Goal: Information Seeking & Learning: Learn about a topic

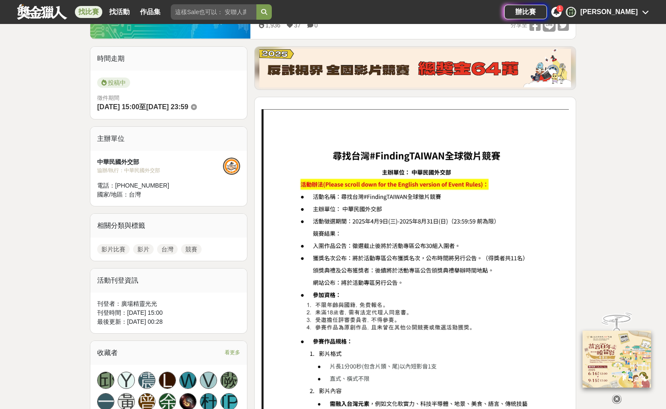
scroll to position [194, 0]
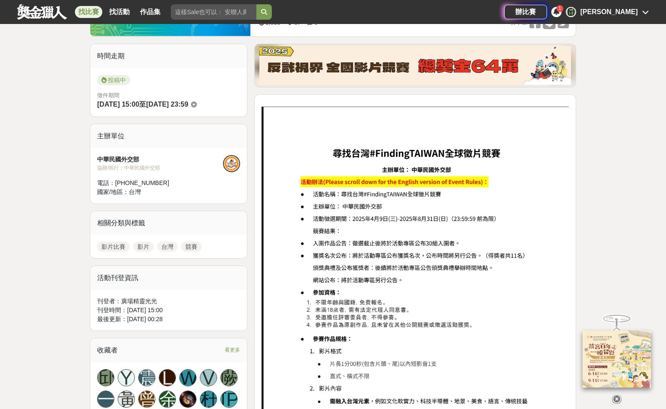
drag, startPoint x: 315, startPoint y: 244, endPoint x: 460, endPoint y: 242, distance: 145.1
drag, startPoint x: 312, startPoint y: 255, endPoint x: 477, endPoint y: 252, distance: 164.3
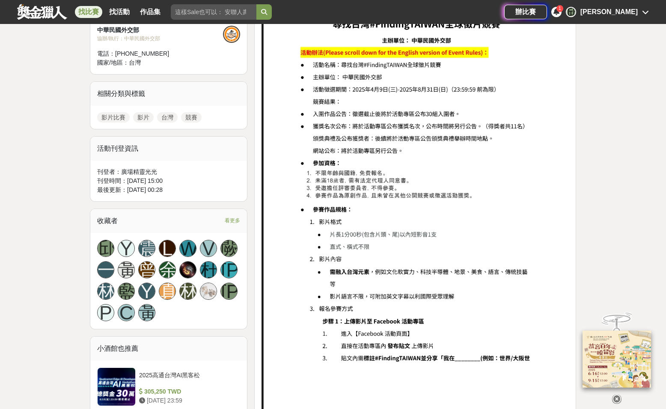
scroll to position [319, 0]
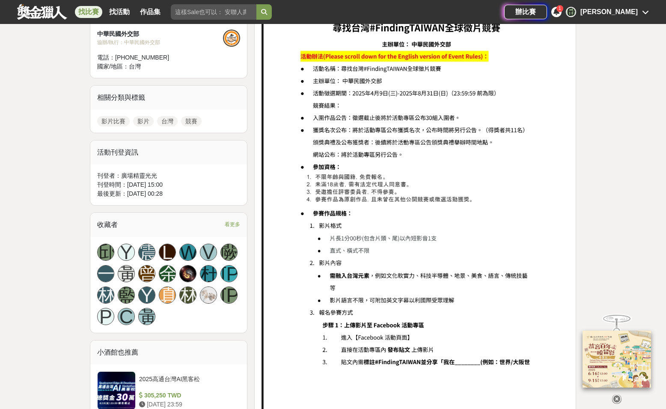
click at [559, 14] on icon at bounding box center [556, 11] width 6 height 7
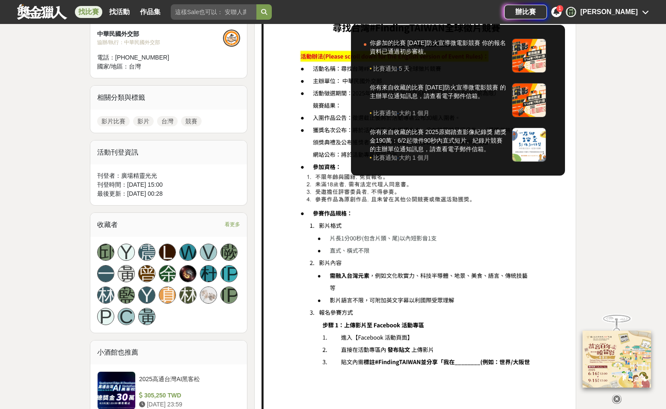
click at [559, 14] on icon at bounding box center [556, 11] width 6 height 7
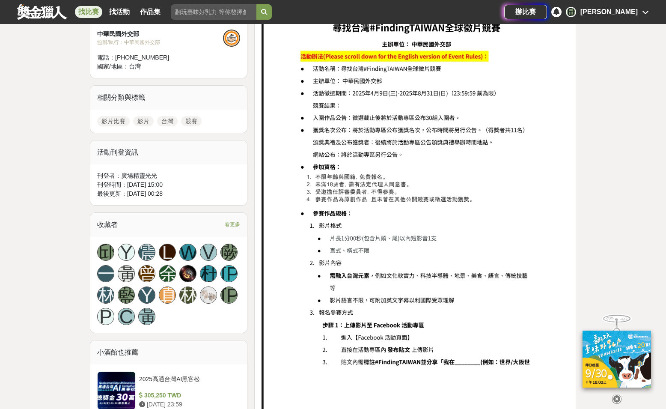
click at [644, 13] on icon at bounding box center [645, 12] width 7 height 7
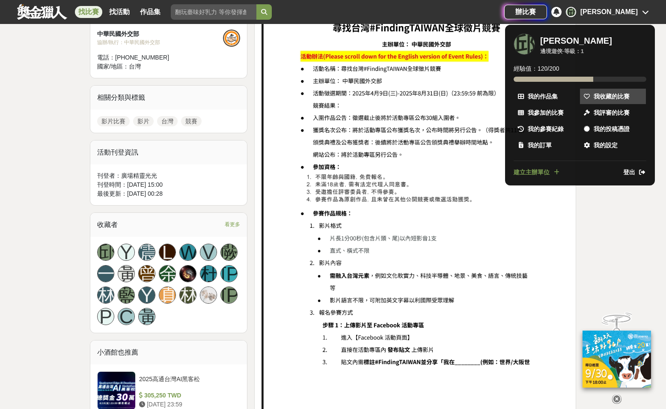
click at [612, 98] on span "我收藏的比賽" at bounding box center [612, 96] width 36 height 9
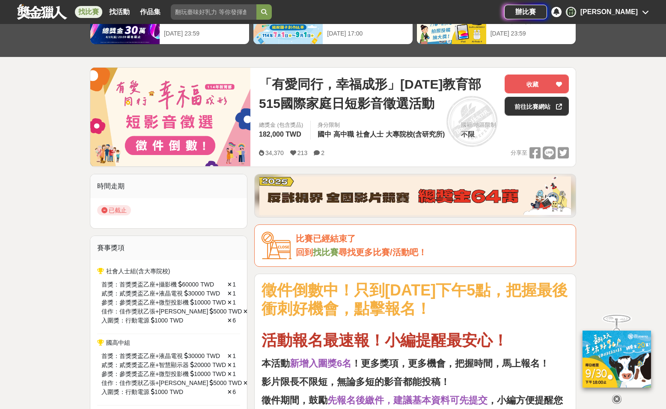
scroll to position [234, 0]
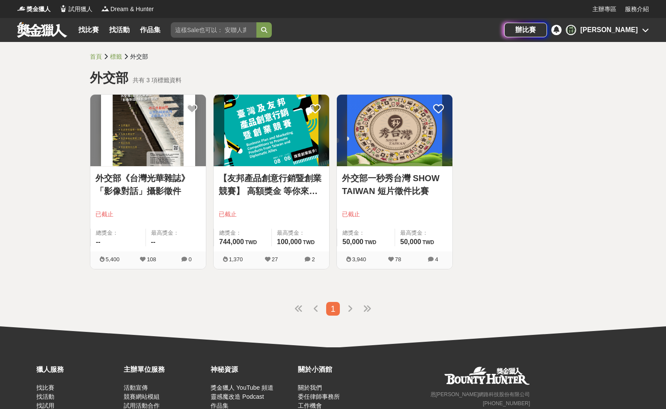
click at [168, 186] on link "外交部《台灣光華雜誌》「影像對話」攝影徵件" at bounding box center [147, 185] width 105 height 26
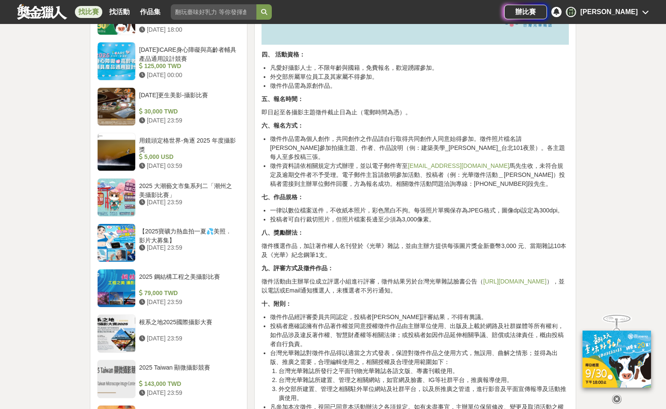
scroll to position [822, 0]
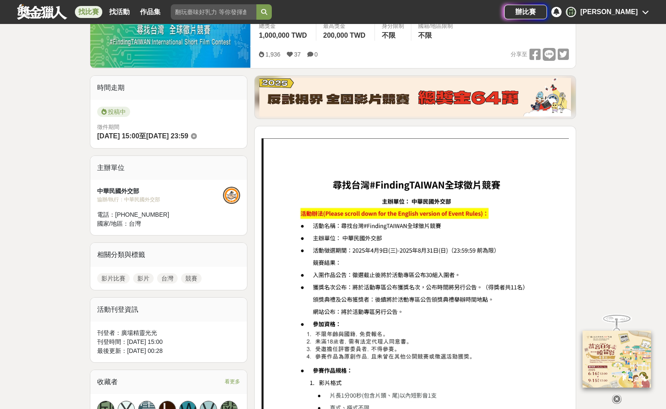
scroll to position [169, 0]
